Goal: Check status: Check status

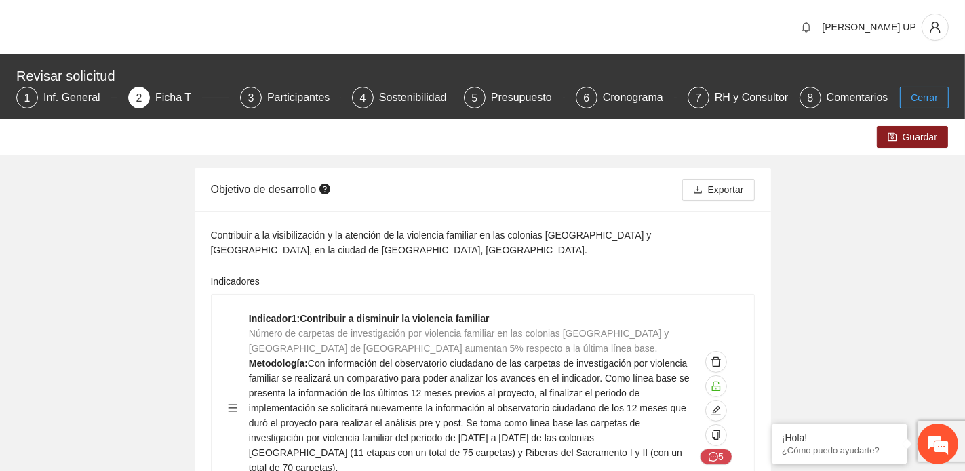
click at [919, 105] on button "Cerrar" at bounding box center [924, 98] width 49 height 22
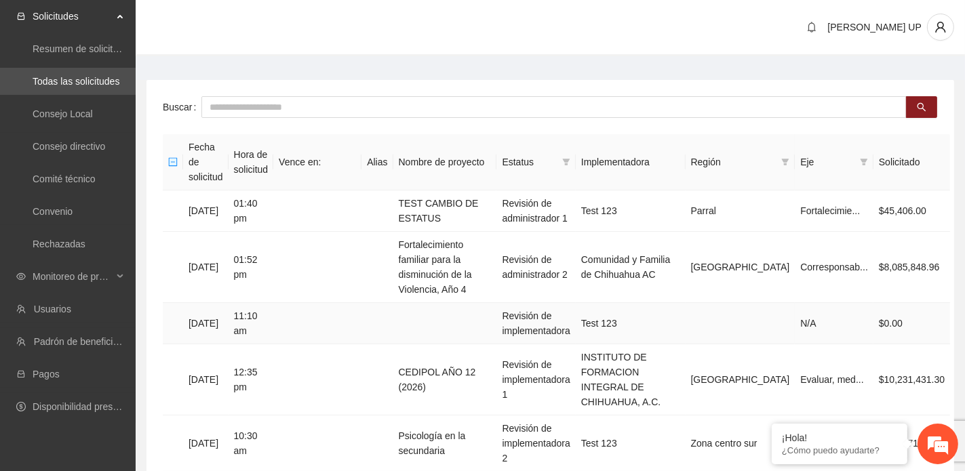
click at [544, 303] on td "Revisión de implementadora" at bounding box center [536, 323] width 79 height 41
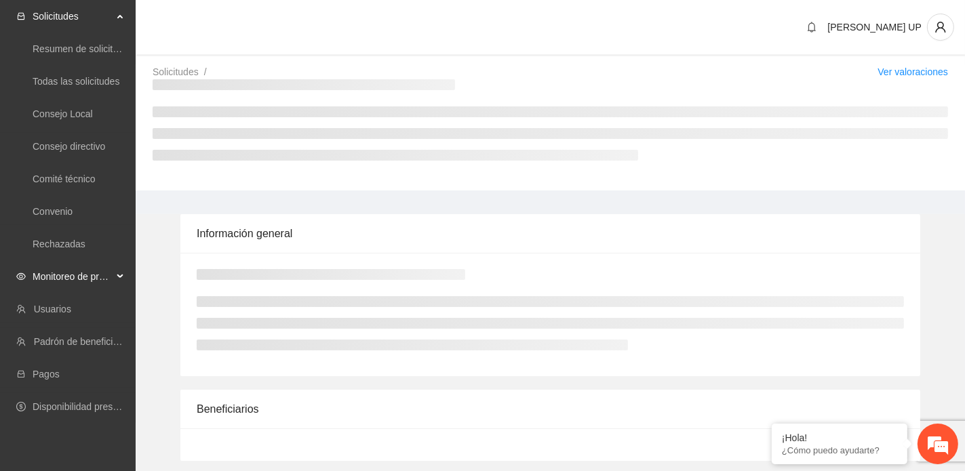
drag, startPoint x: 76, startPoint y: 293, endPoint x: 82, endPoint y: 279, distance: 15.5
click at [82, 279] on span "Monitoreo de proyectos" at bounding box center [73, 276] width 80 height 27
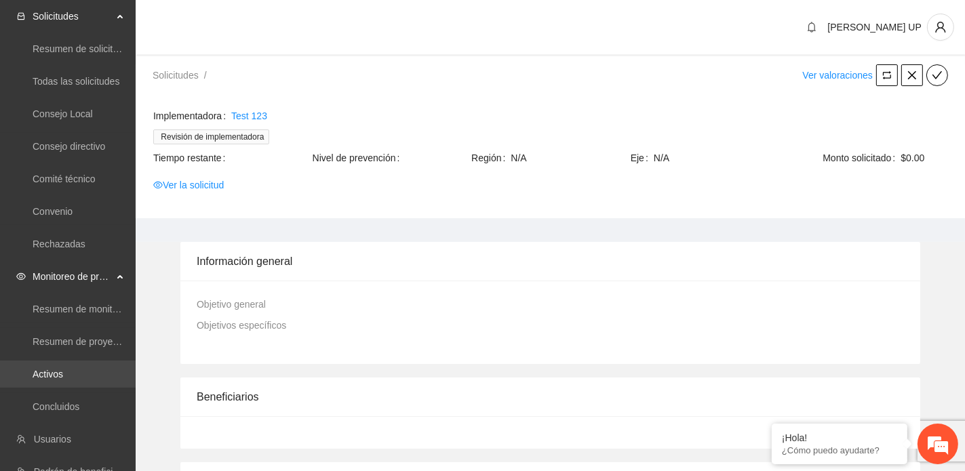
click at [63, 370] on link "Activos" at bounding box center [48, 374] width 31 height 11
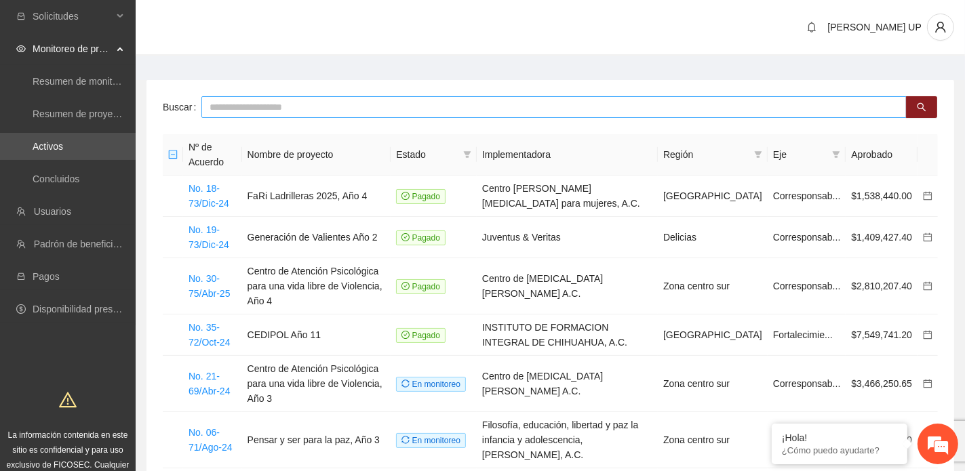
click at [260, 104] on input "text" at bounding box center [554, 107] width 706 height 22
type input "*****"
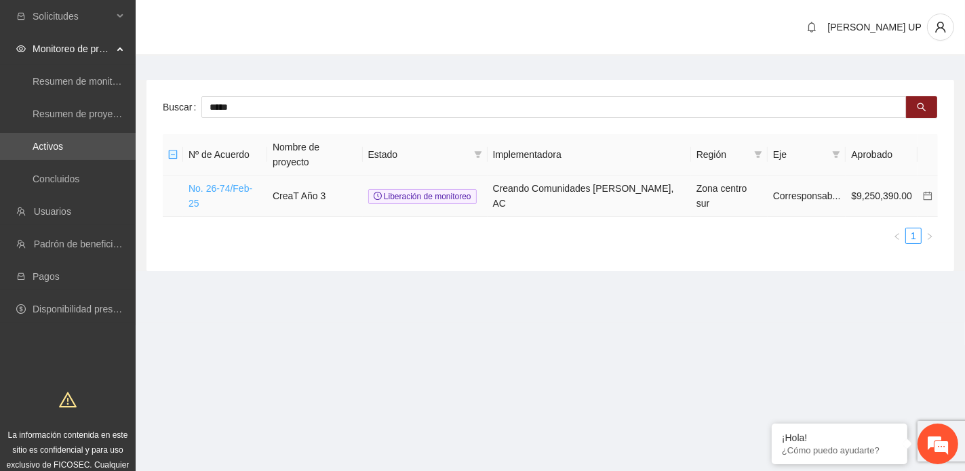
click at [231, 183] on link "No. 26-74/Feb-25" at bounding box center [221, 196] width 64 height 26
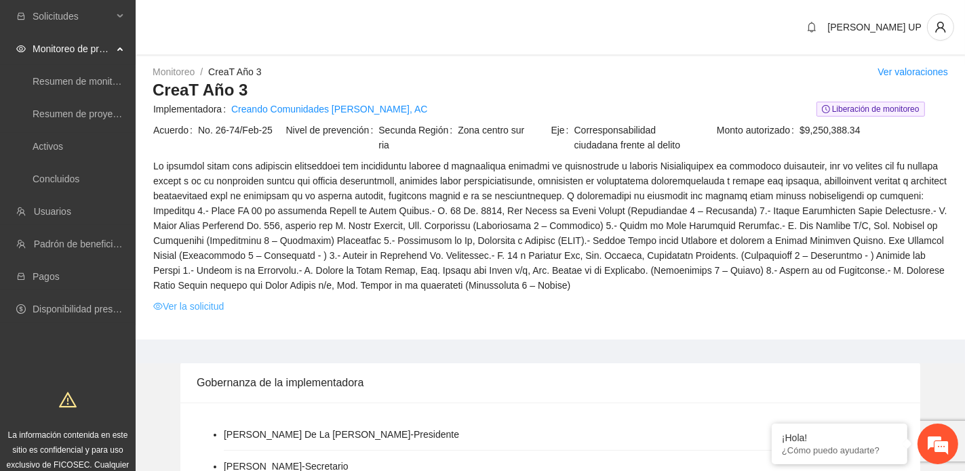
click at [185, 304] on link "Ver la solicitud" at bounding box center [188, 306] width 71 height 15
